Goal: Task Accomplishment & Management: Manage account settings

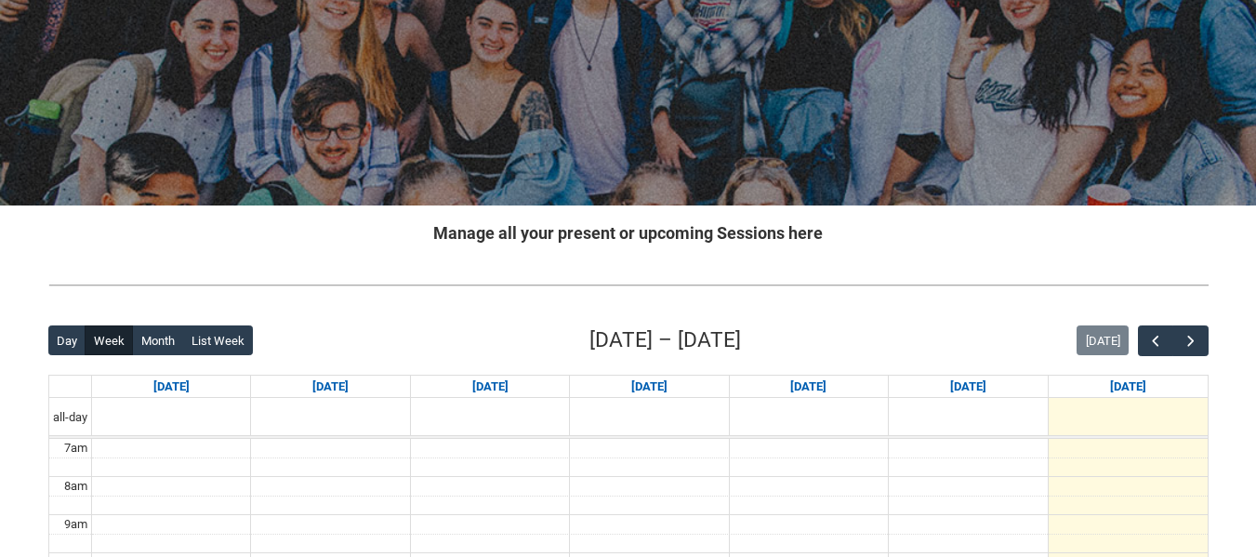
scroll to position [204, 0]
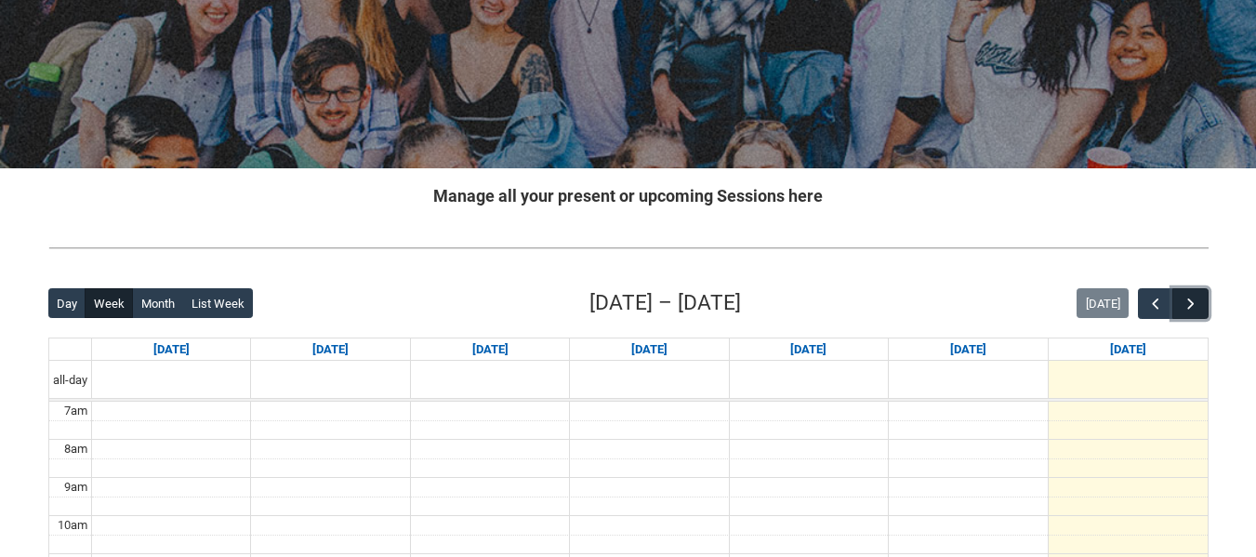
click at [1194, 298] on span "button" at bounding box center [1190, 304] width 19 height 19
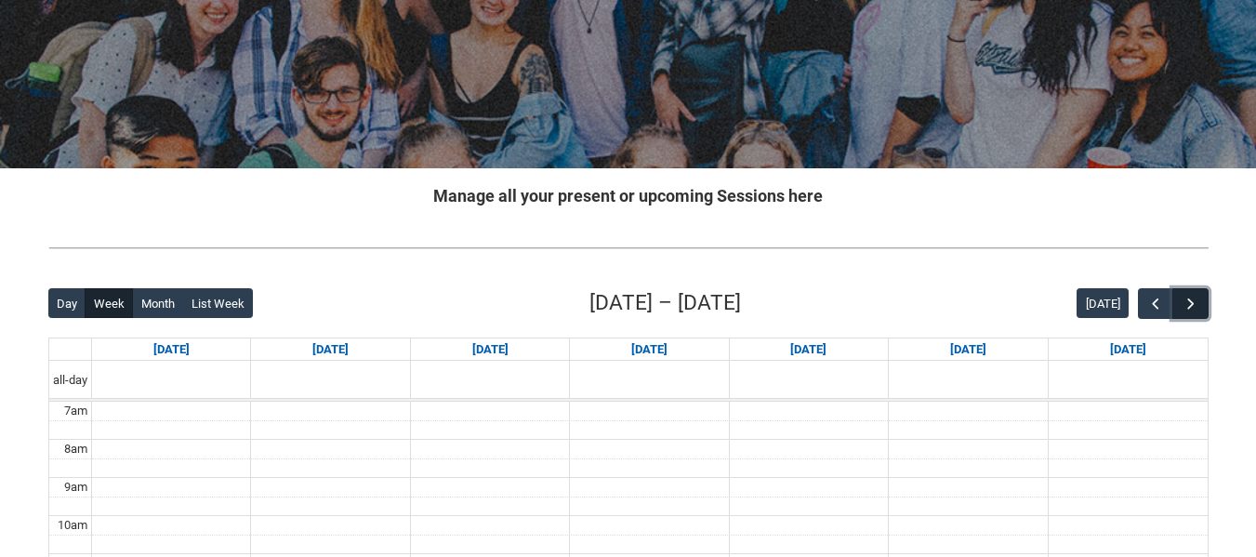
click at [1194, 298] on span "button" at bounding box center [1190, 304] width 19 height 19
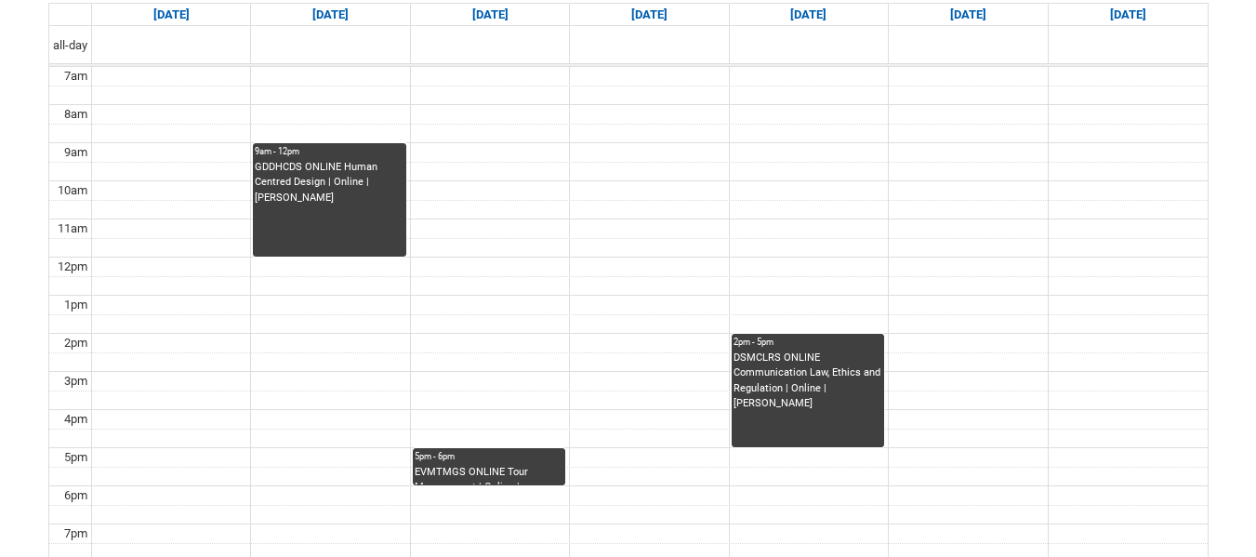
scroll to position [501, 0]
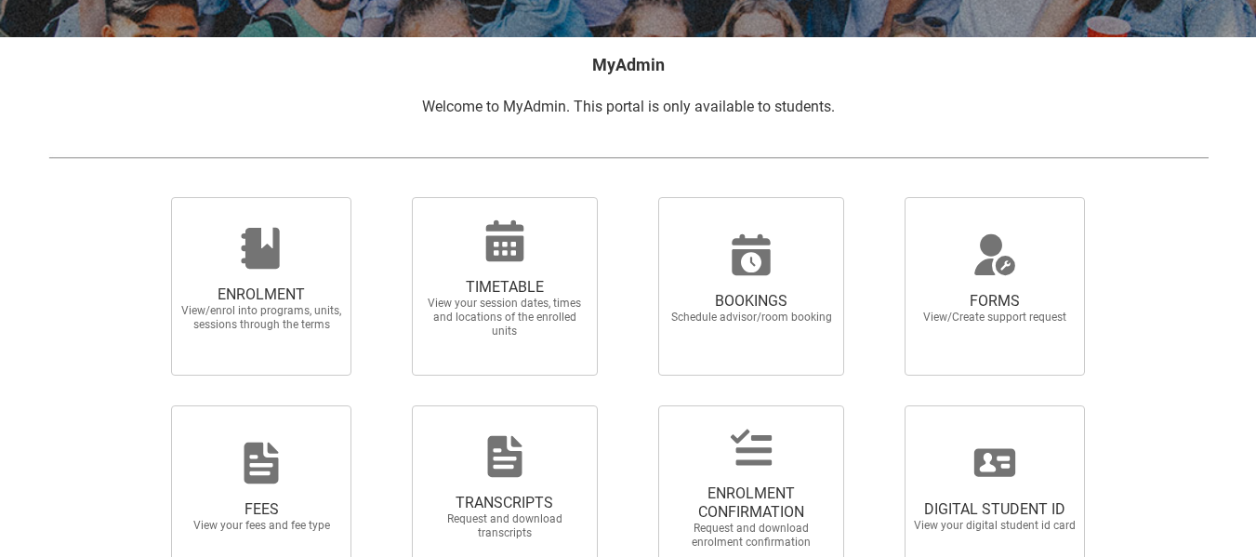
scroll to position [452, 0]
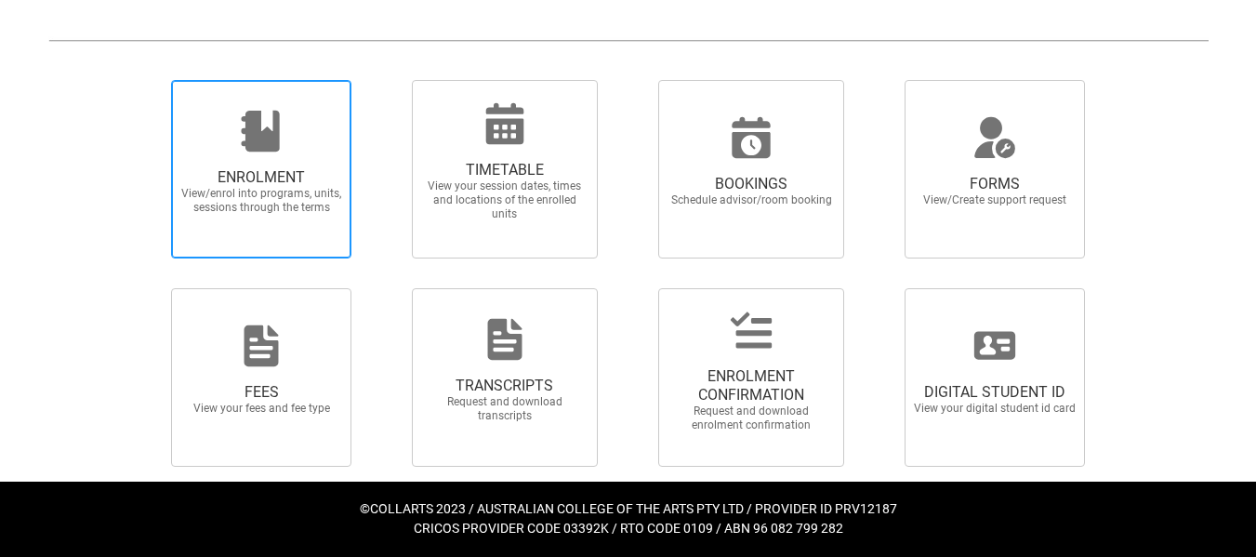
click at [261, 134] on icon at bounding box center [261, 131] width 38 height 41
click at [149, 80] on input "ENROLMENT View/enrol into programs, units, sessions through the terms" at bounding box center [148, 79] width 1 height 1
radio input "true"
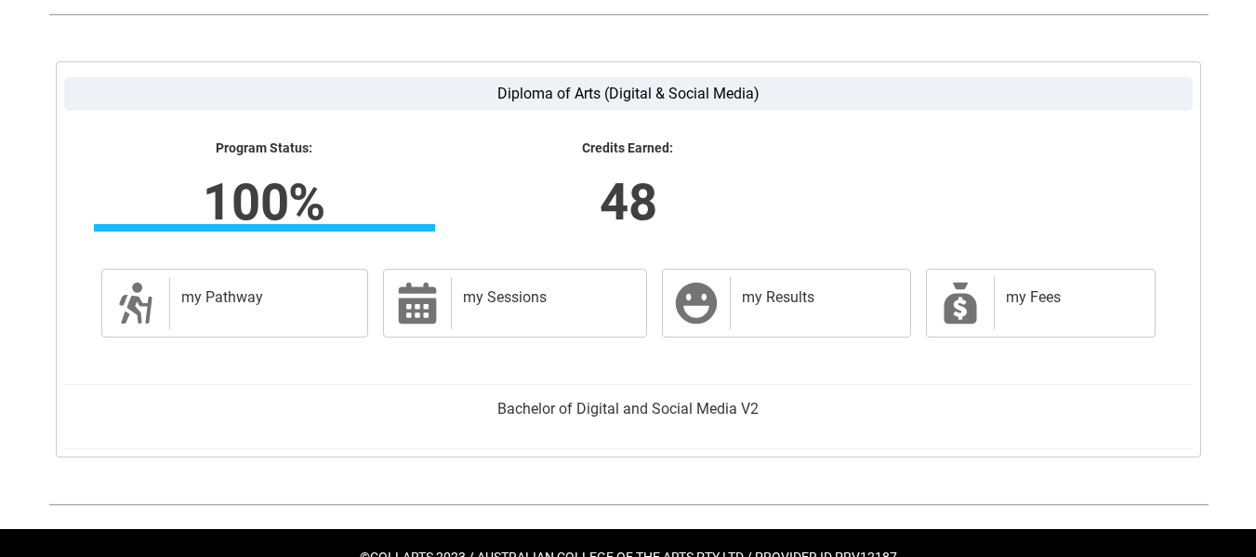
scroll to position [483, 0]
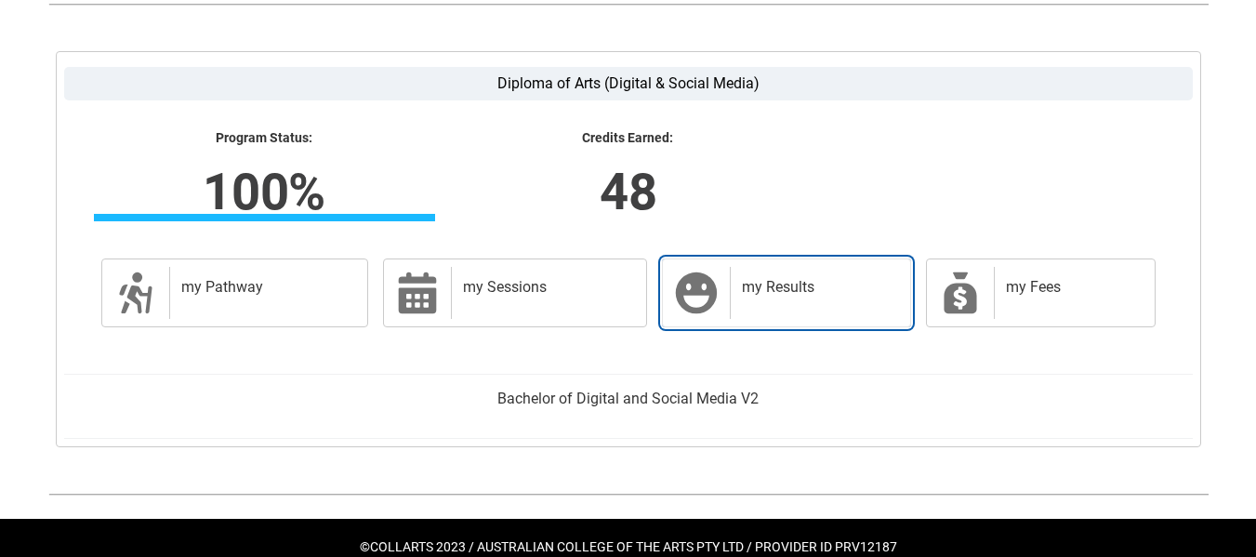
click at [753, 296] on h2 "my Results" at bounding box center [816, 287] width 149 height 19
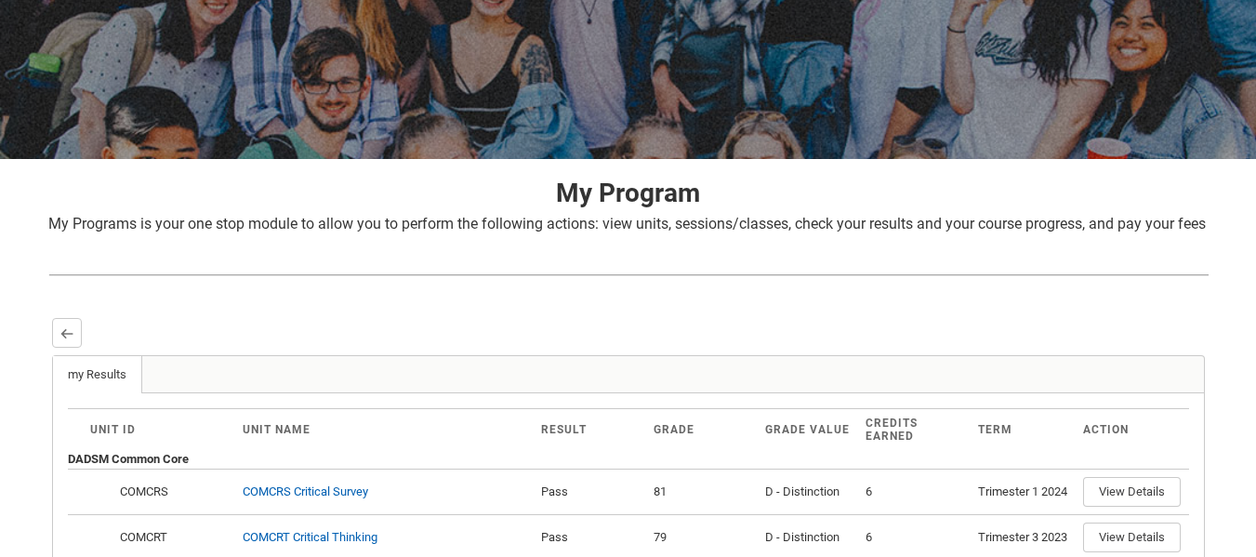
scroll to position [119, 0]
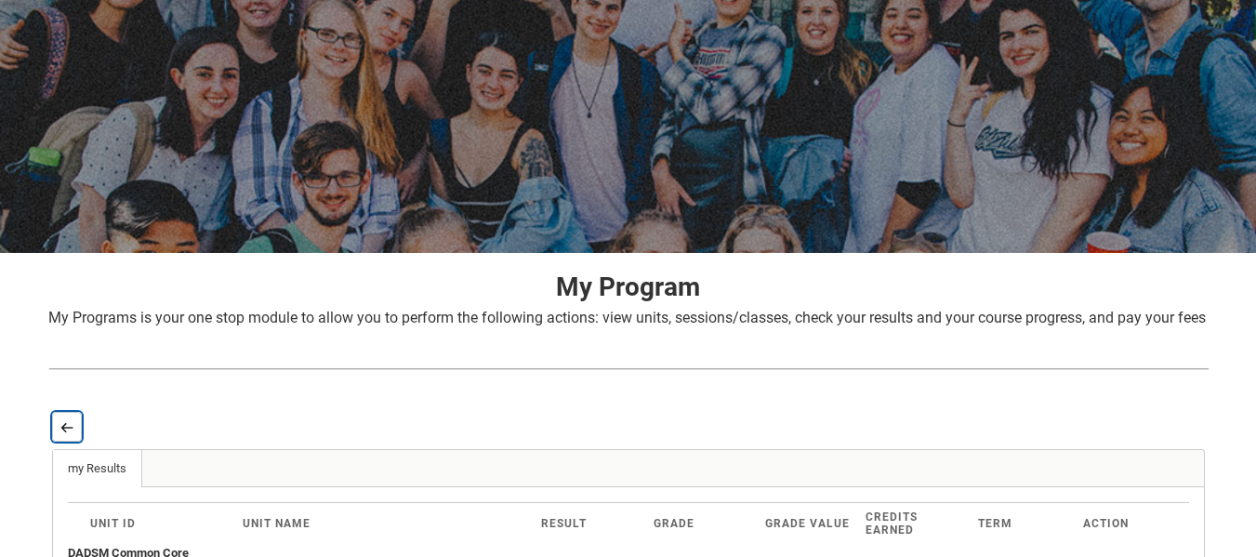
click at [65, 434] on lightning-primitive-icon "button" at bounding box center [66, 427] width 13 height 14
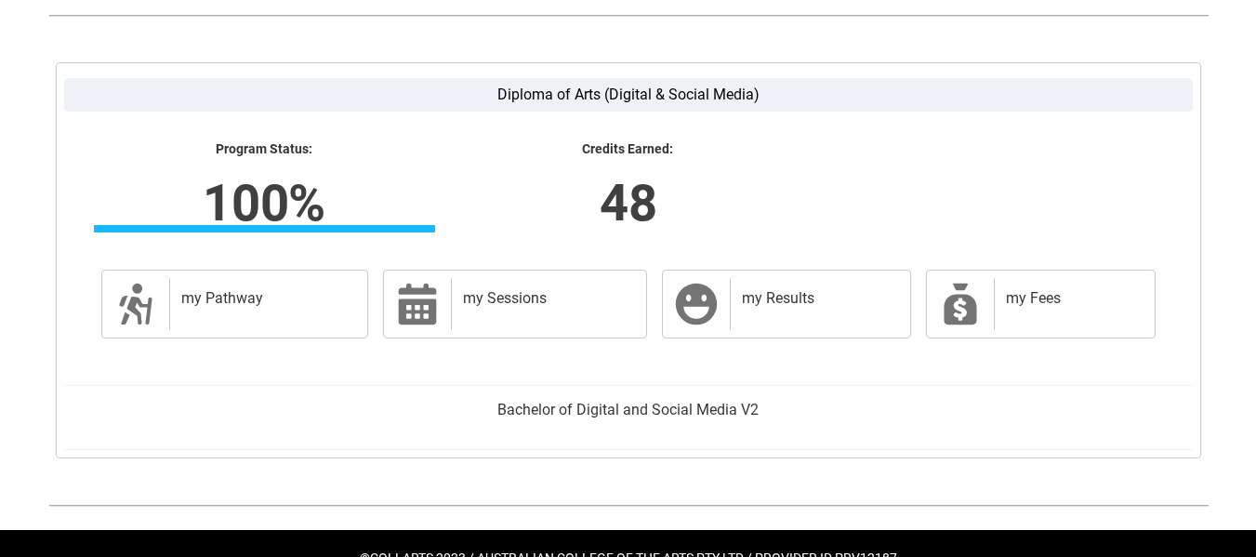
scroll to position [543, 0]
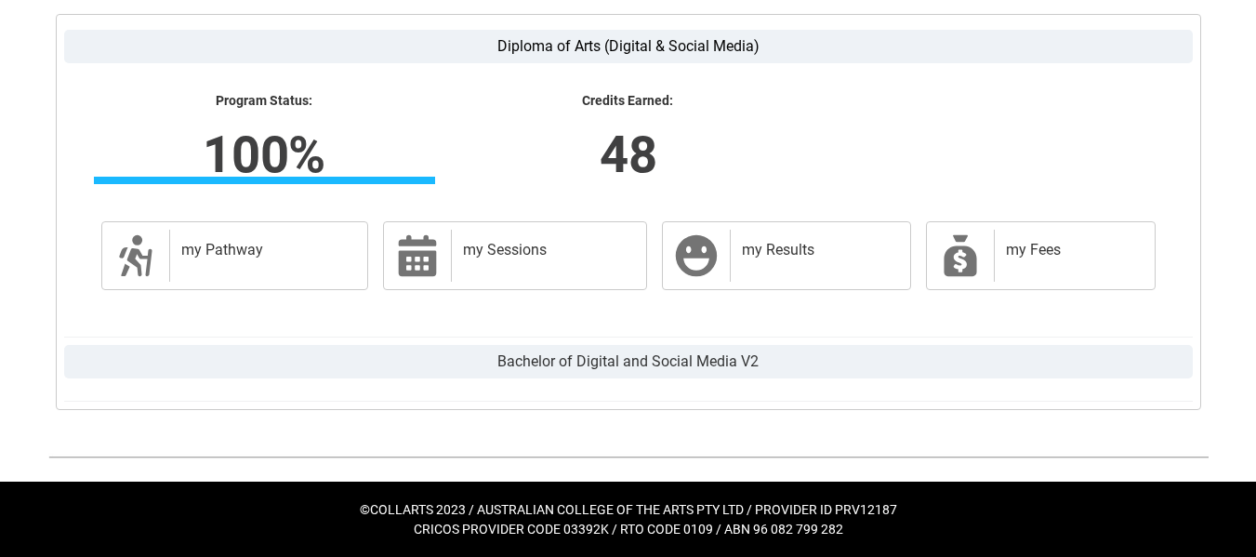
click at [533, 358] on label "Bachelor of Digital and Social Media V2" at bounding box center [628, 361] width 1128 height 33
click at [0, 0] on input "Bachelor of Digital and Social Media V2" at bounding box center [0, 0] width 0 height 0
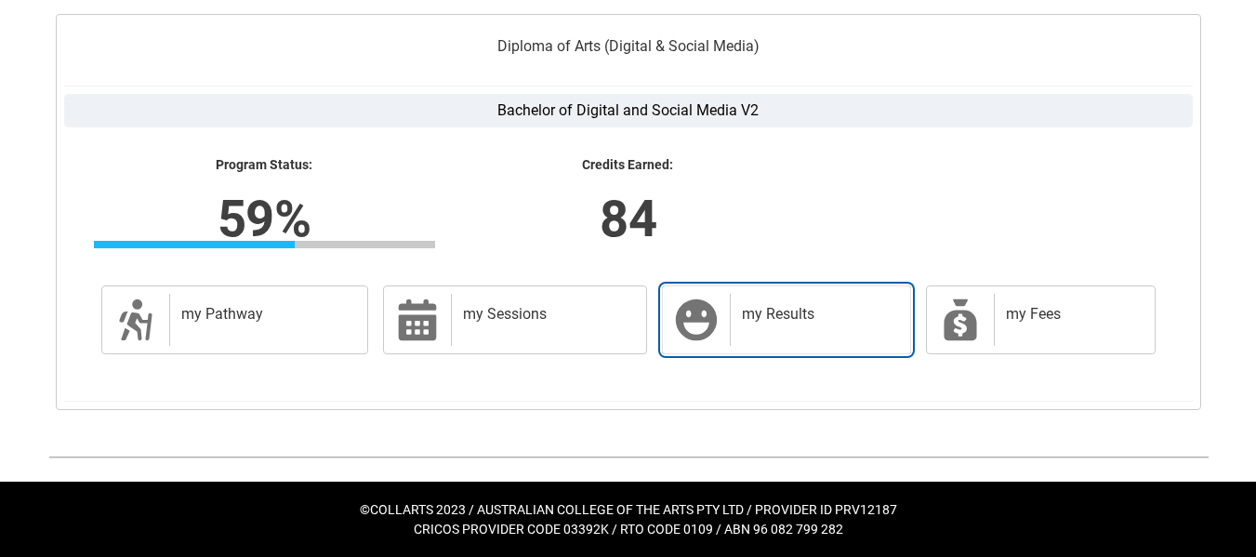
click at [817, 314] on h2 "my Results" at bounding box center [816, 314] width 149 height 19
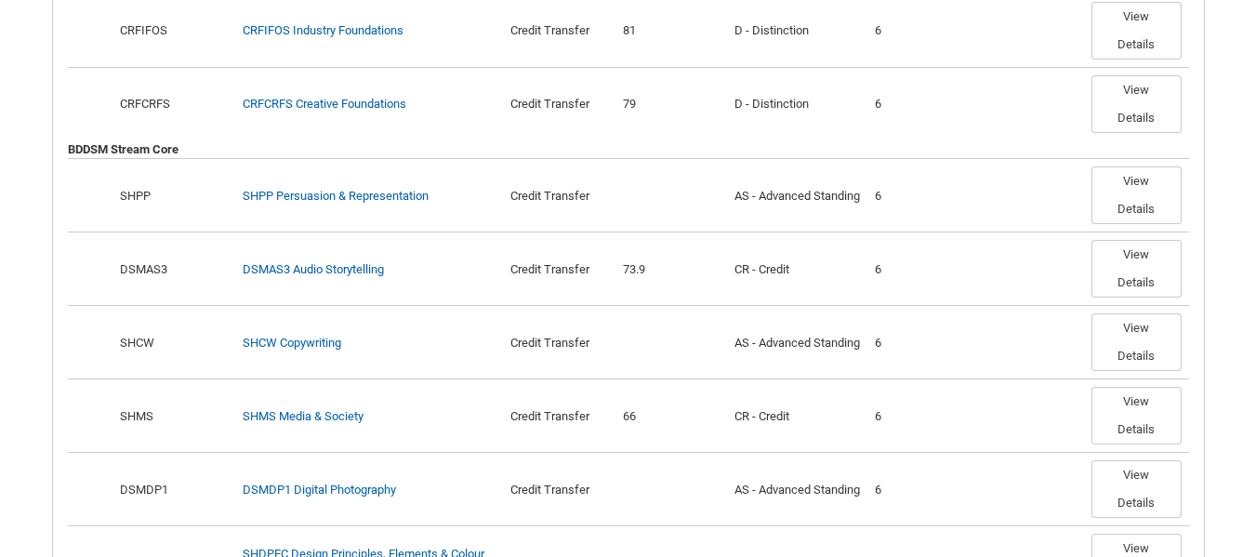
scroll to position [683, 0]
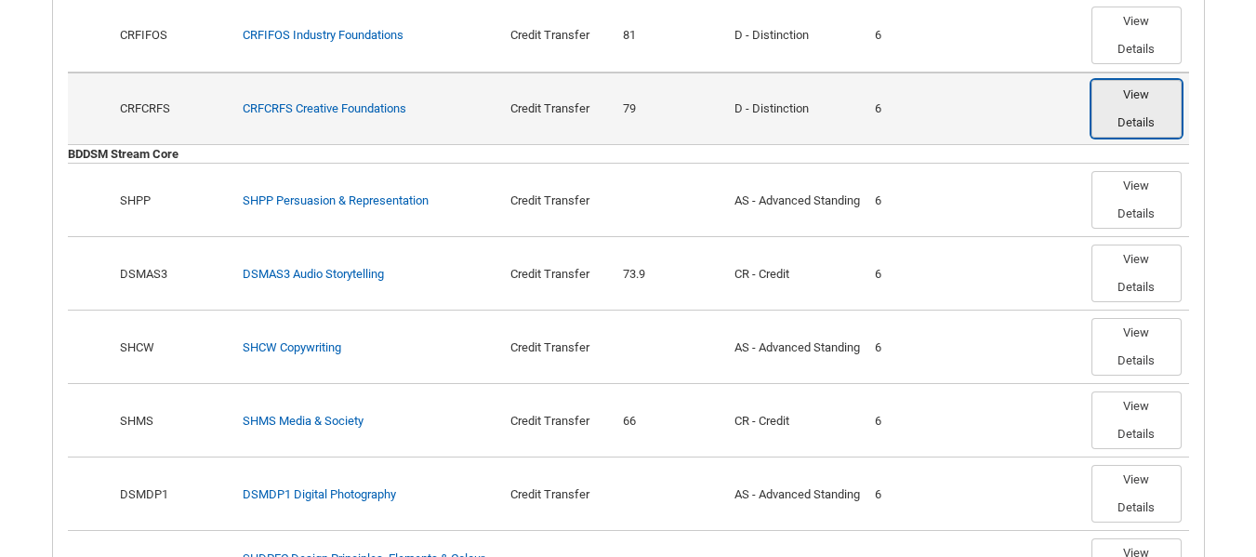
click at [1135, 138] on button "View Details" at bounding box center [1136, 109] width 90 height 58
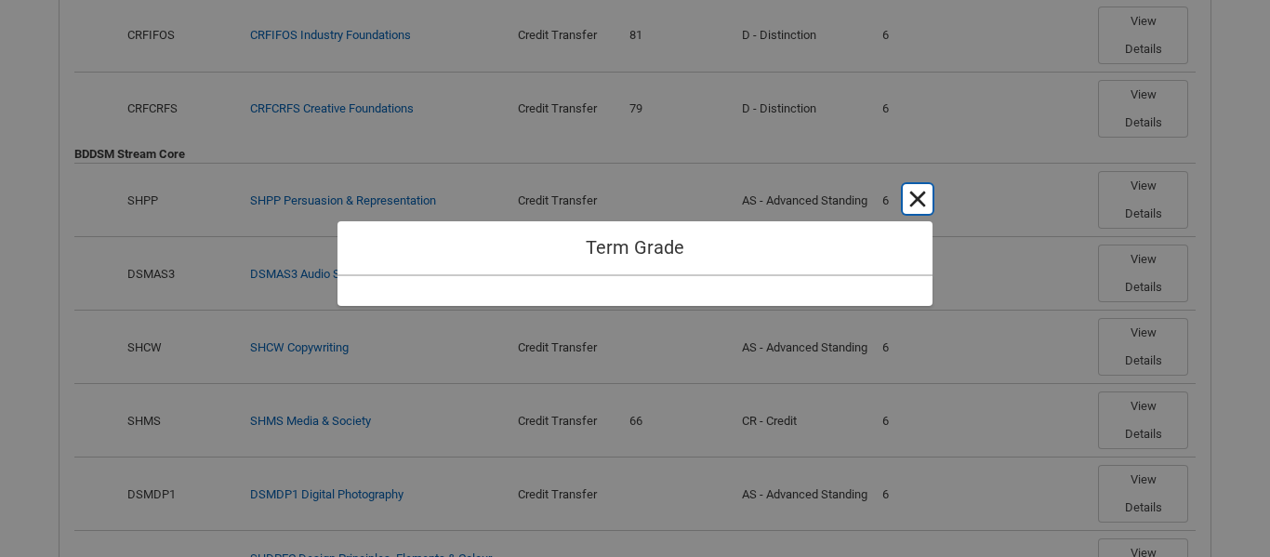
click at [917, 196] on button "Cancel and close" at bounding box center [917, 199] width 30 height 30
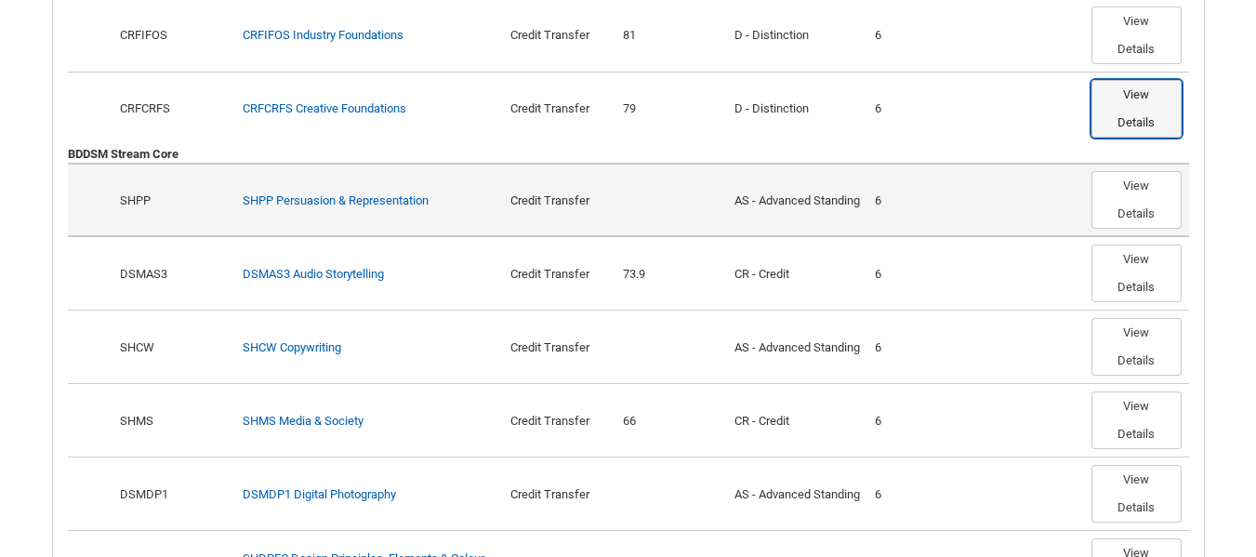
type button "a0YOZ00000DjBpl2AF"
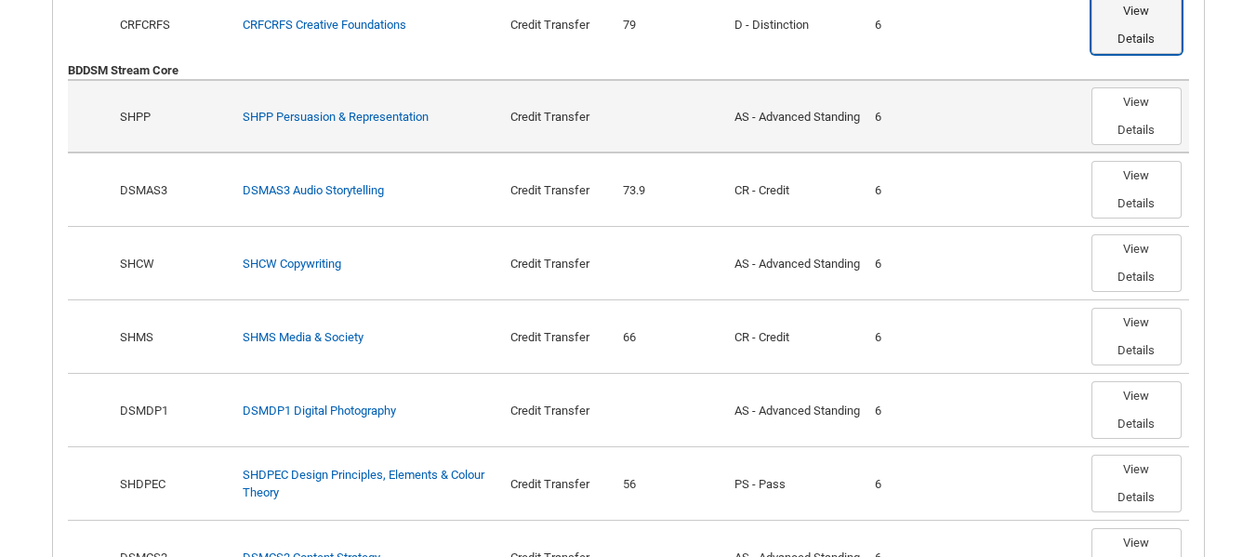
scroll to position [795, 0]
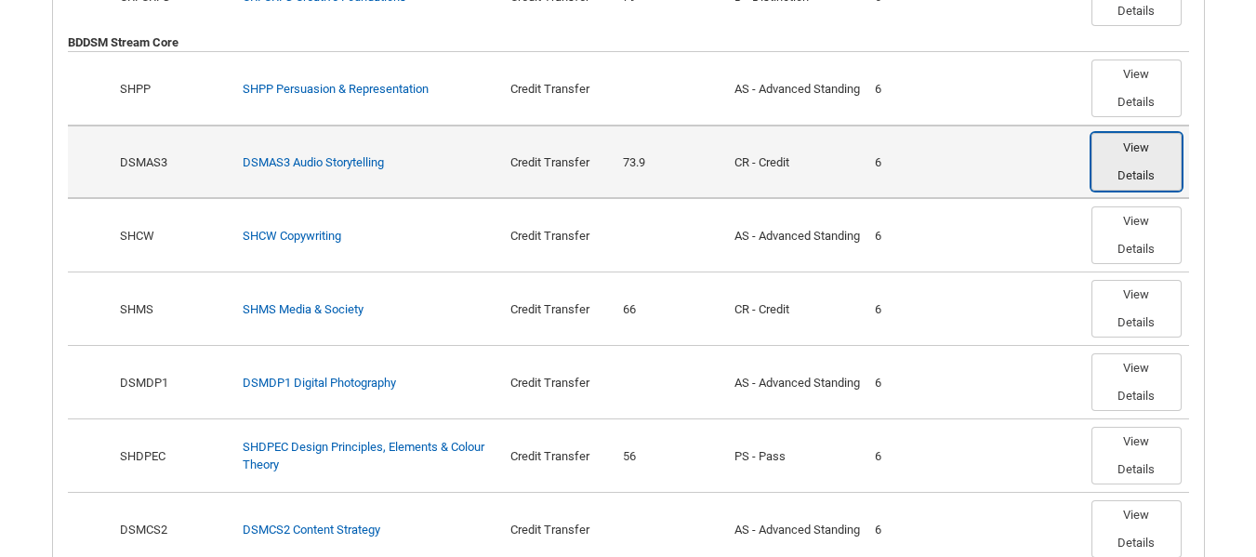
click at [1162, 191] on button "View Details" at bounding box center [1136, 162] width 90 height 58
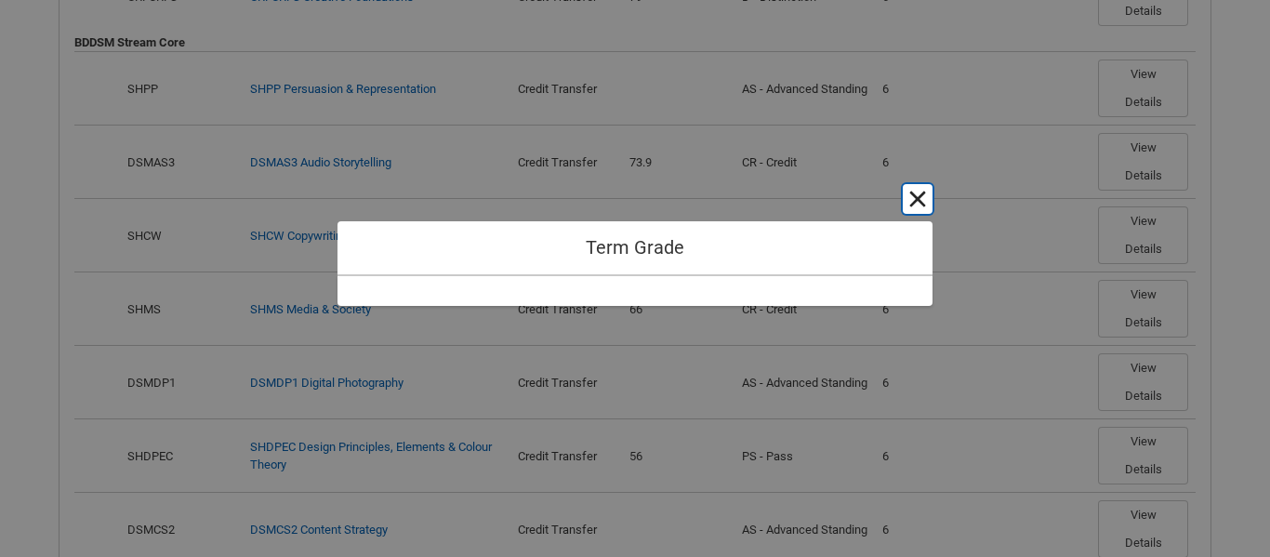
click at [923, 195] on button "Cancel and close" at bounding box center [917, 199] width 30 height 30
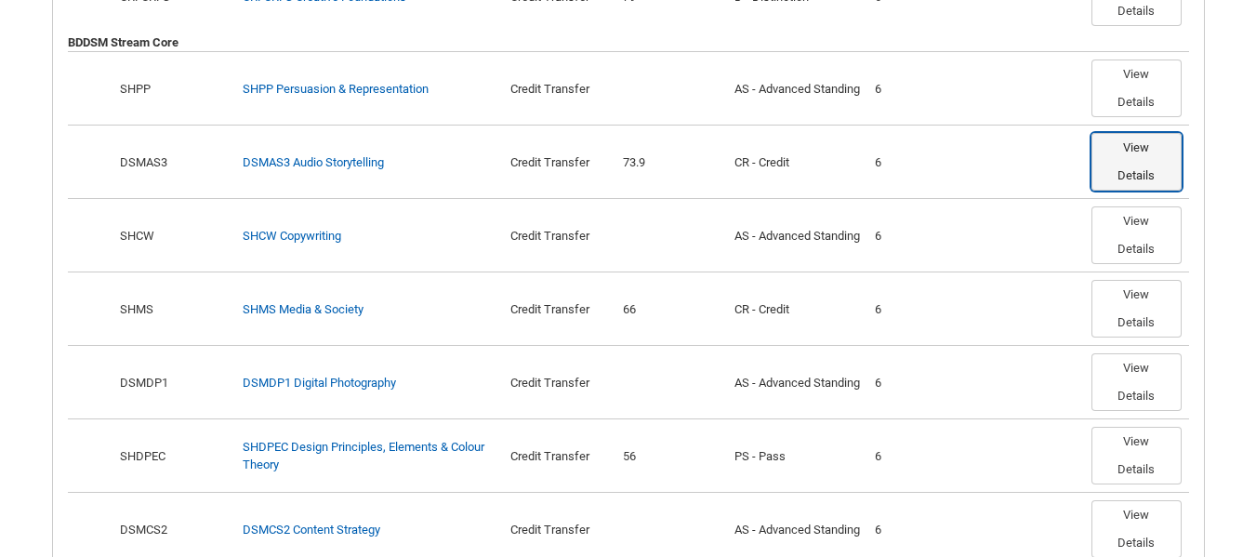
type button "a0YOZ00000DjBpd2AF"
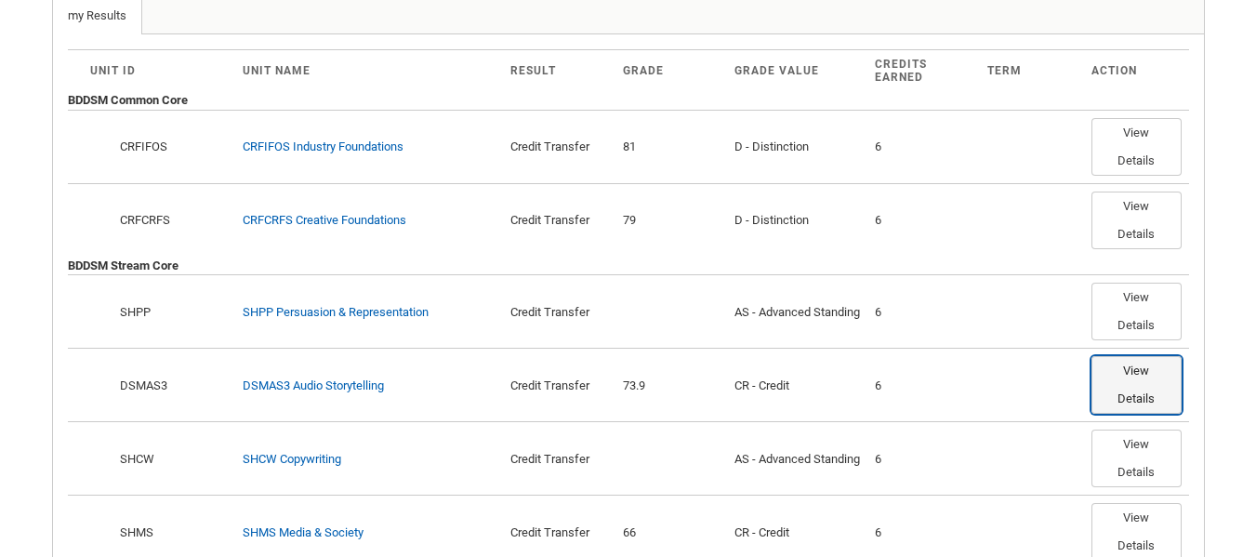
scroll to position [423, 0]
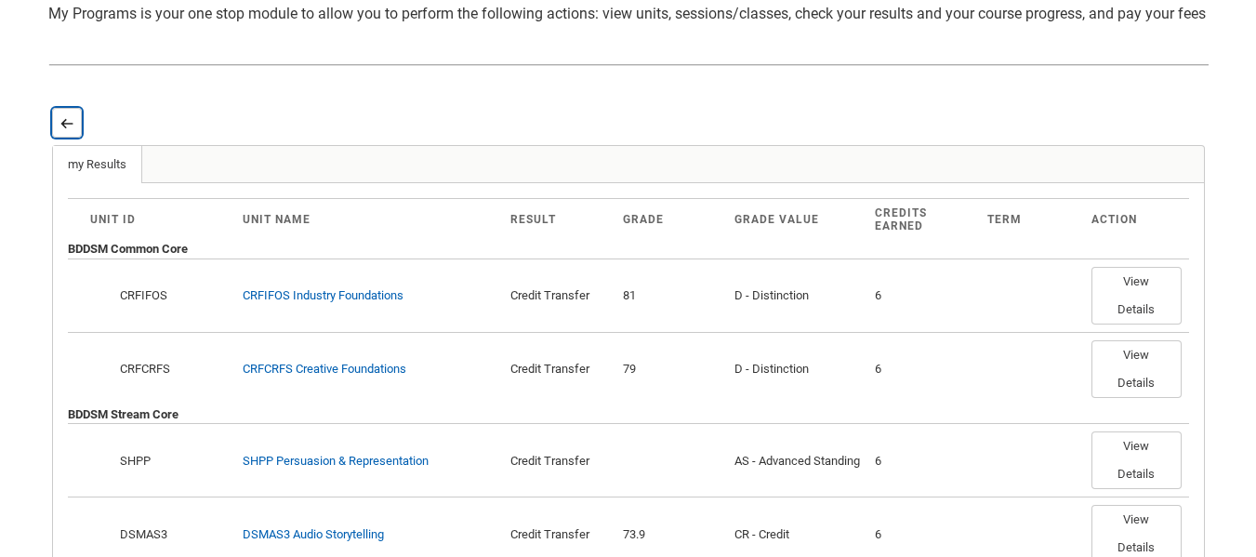
click at [63, 130] on lightning-primitive-icon "button" at bounding box center [66, 123] width 13 height 14
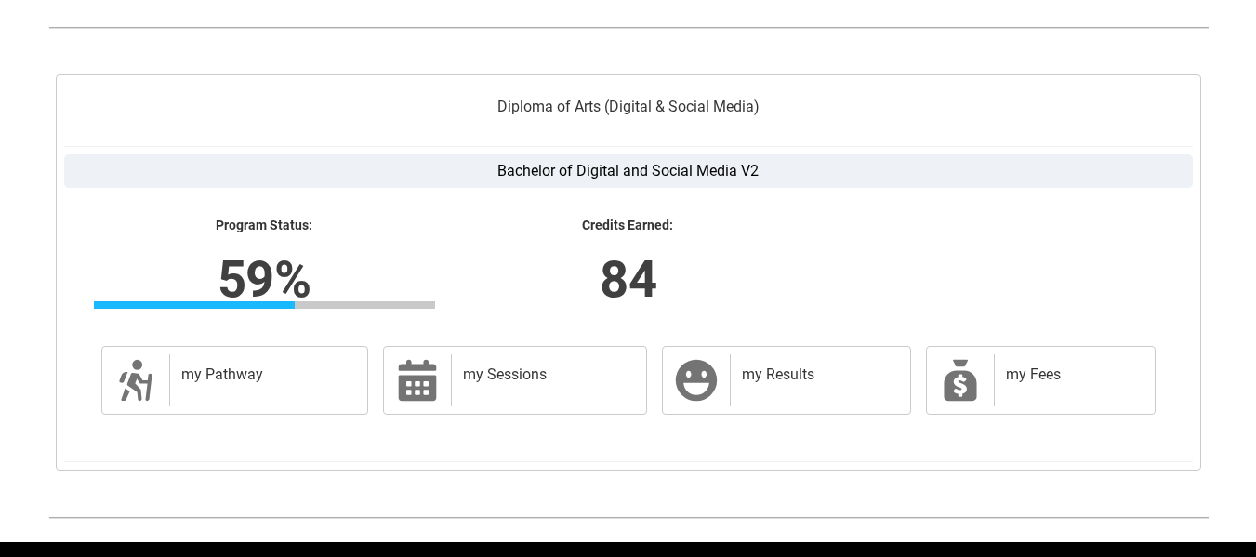
scroll to position [543, 0]
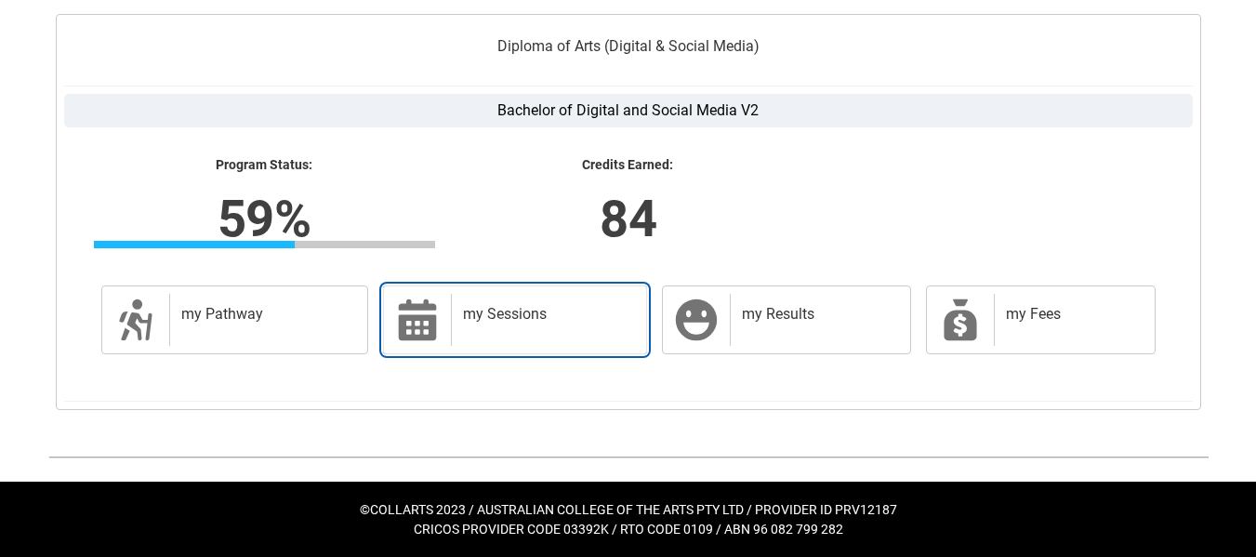
click at [509, 324] on div "my Sessions" at bounding box center [545, 320] width 188 height 52
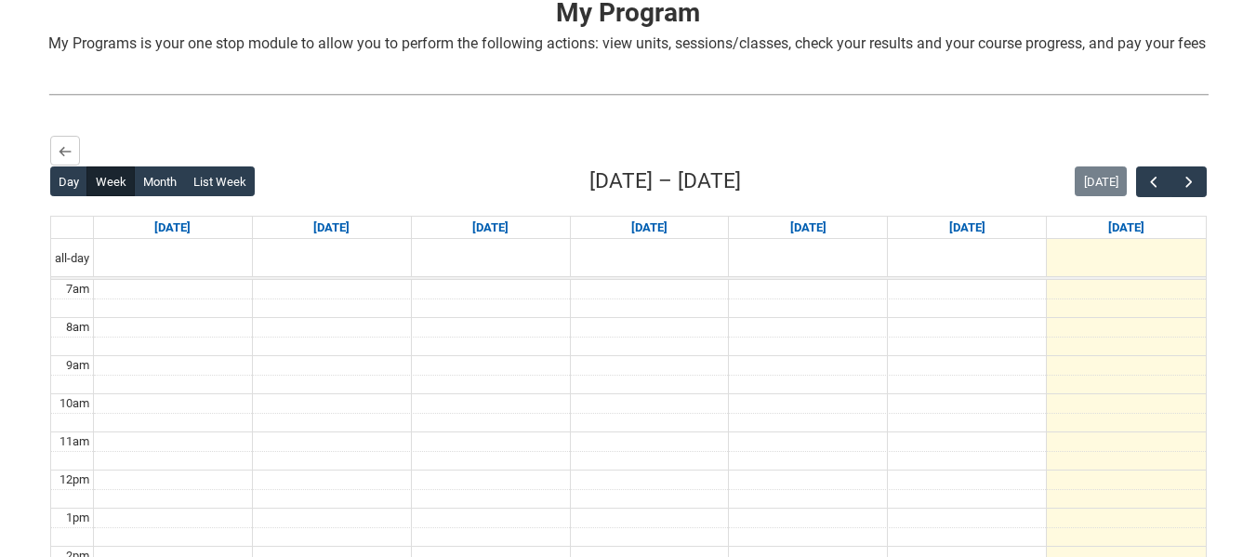
scroll to position [464, 0]
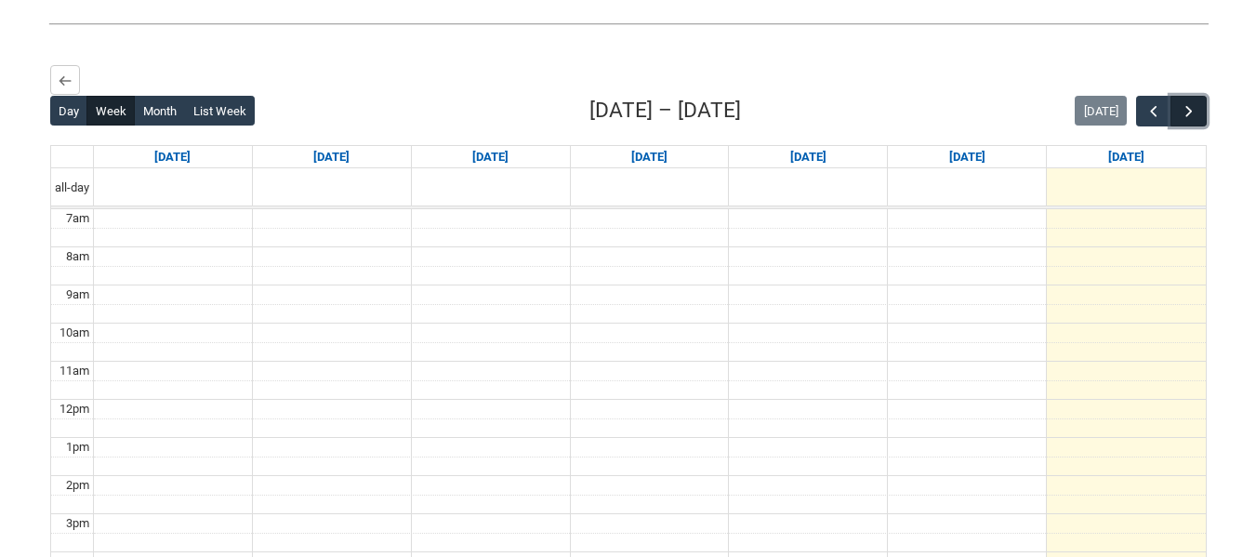
click at [1193, 121] on span "button" at bounding box center [1188, 111] width 19 height 19
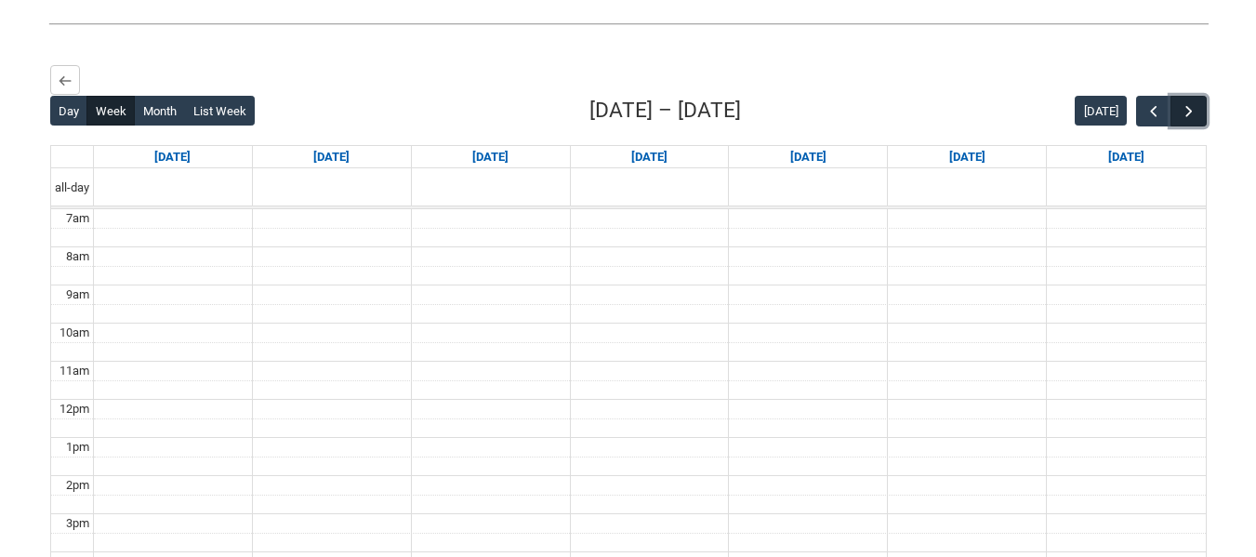
click at [1193, 121] on span "button" at bounding box center [1188, 111] width 19 height 19
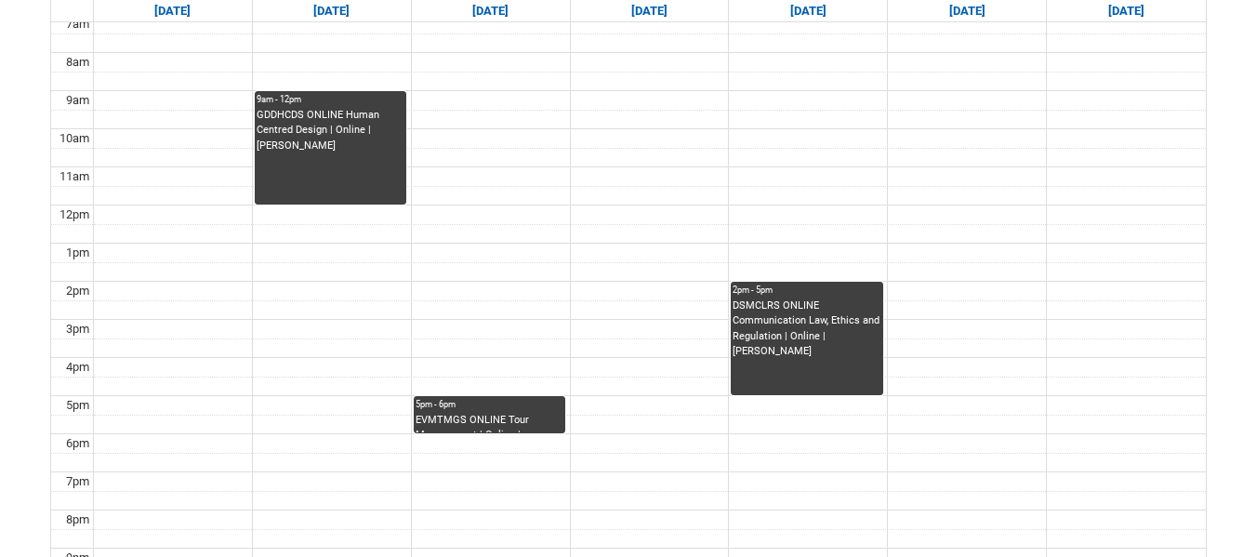
scroll to position [761, 0]
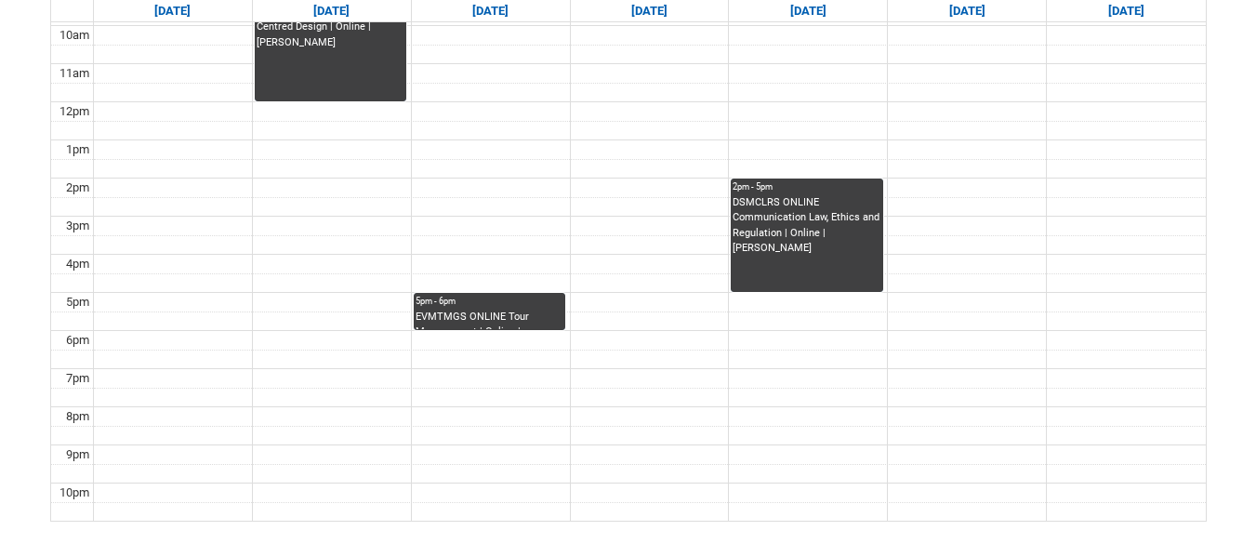
click at [476, 330] on div "EVMTMGS ONLINE Tour Management | Online | Kathryn Richards" at bounding box center [489, 319] width 149 height 20
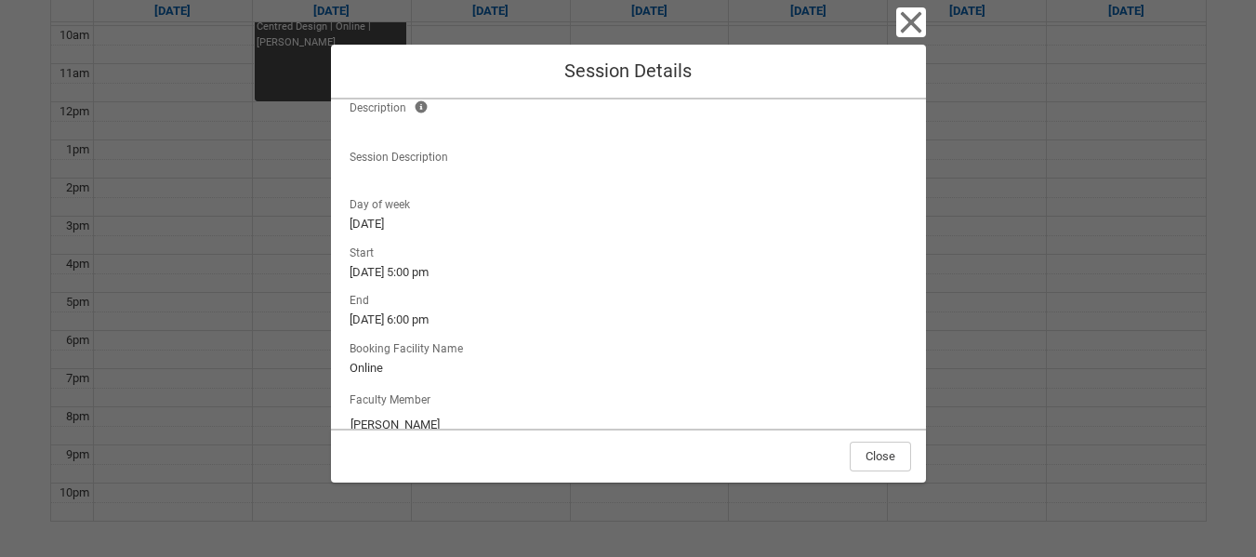
scroll to position [194, 0]
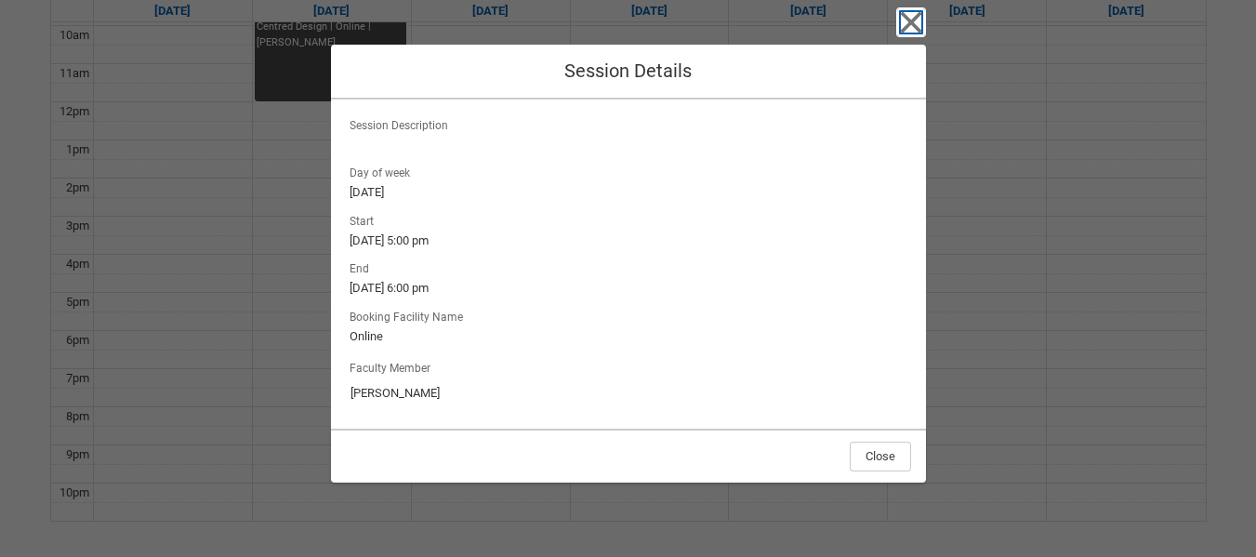
click at [917, 26] on icon "button" at bounding box center [911, 22] width 30 height 30
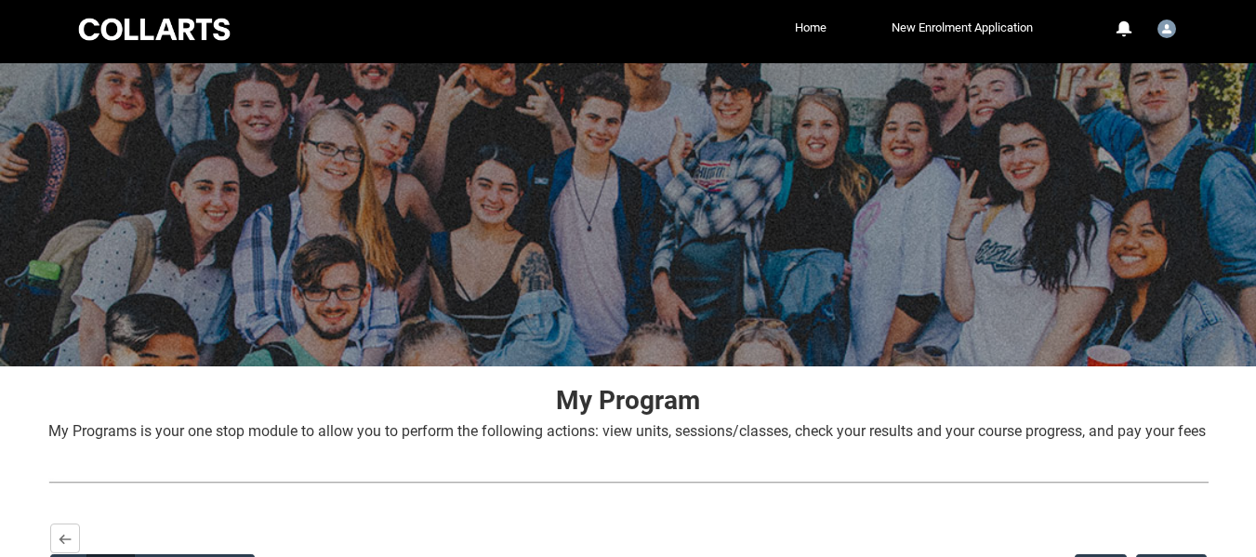
scroll to position [0, 0]
